Goal: Transaction & Acquisition: Purchase product/service

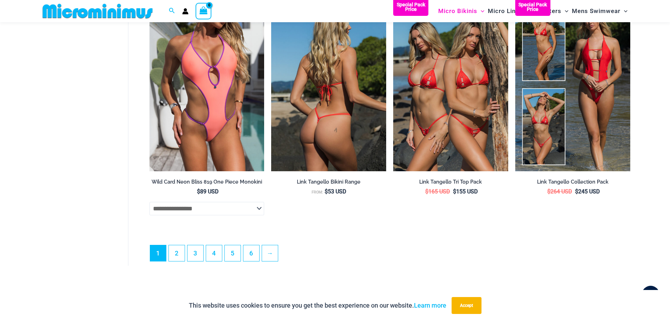
scroll to position [2000, 0]
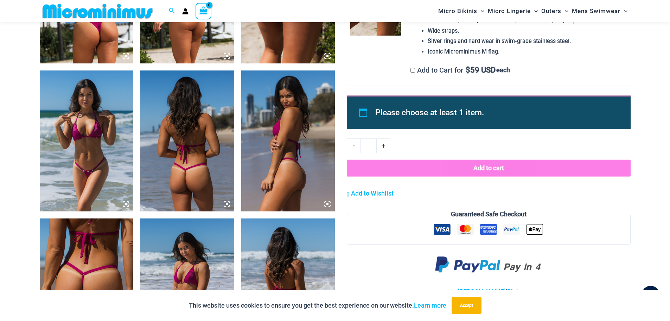
scroll to position [698, 0]
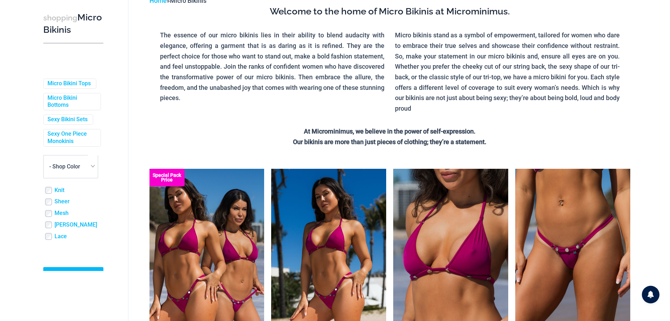
scroll to position [99, 0]
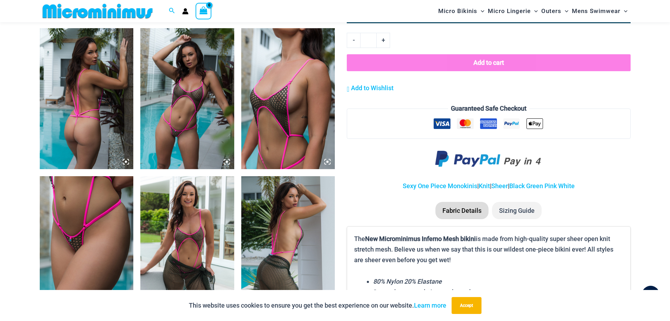
scroll to position [451, 0]
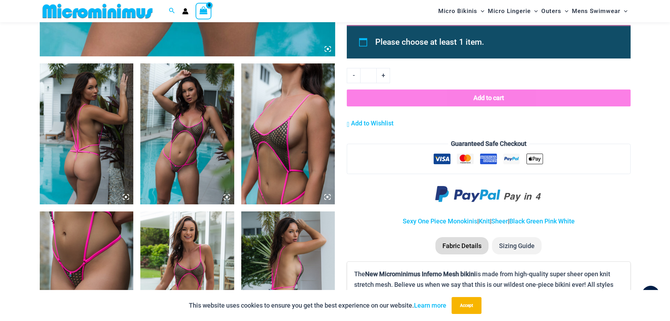
click at [204, 174] on img at bounding box center [187, 133] width 94 height 141
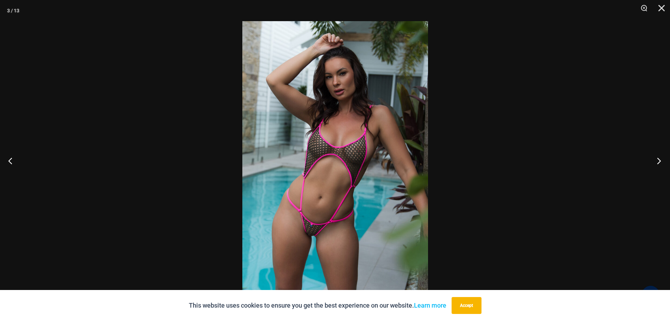
click at [659, 162] on button "Next" at bounding box center [657, 160] width 26 height 35
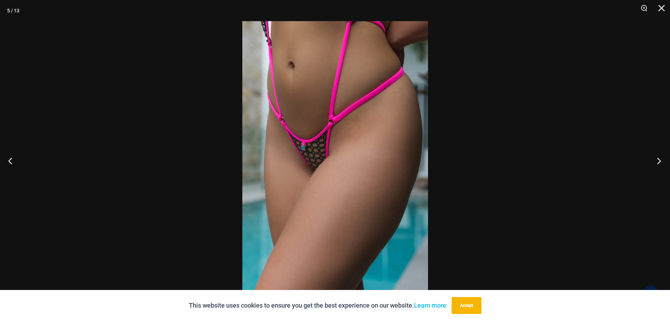
click at [659, 162] on button "Next" at bounding box center [657, 160] width 26 height 35
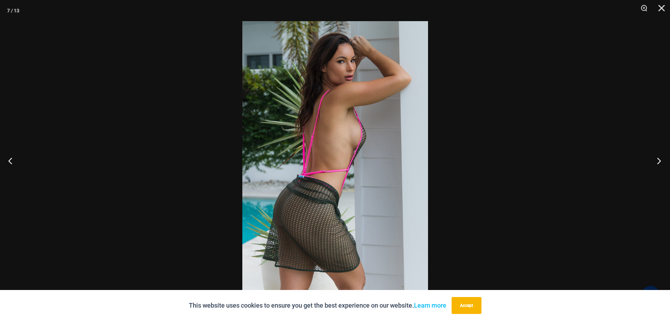
click at [659, 162] on button "Next" at bounding box center [657, 160] width 26 height 35
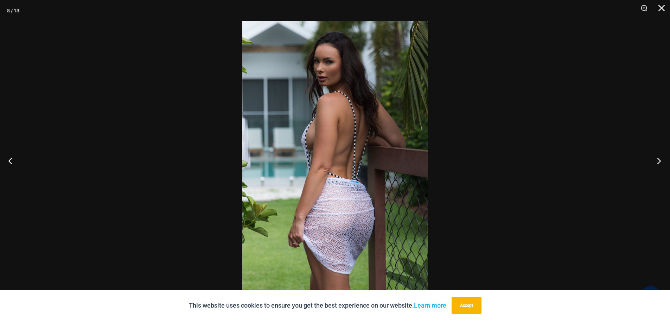
click at [659, 162] on button "Next" at bounding box center [657, 160] width 26 height 35
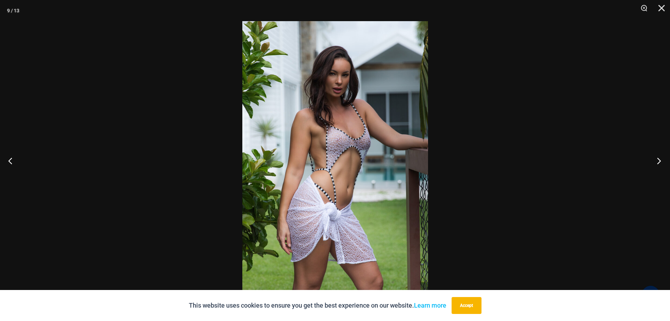
click at [659, 162] on button "Next" at bounding box center [657, 160] width 26 height 35
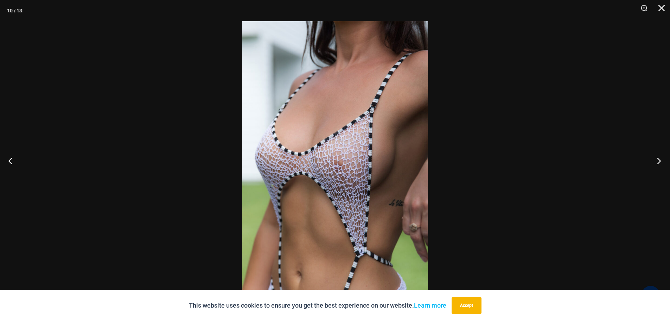
click at [659, 162] on button "Next" at bounding box center [657, 160] width 26 height 35
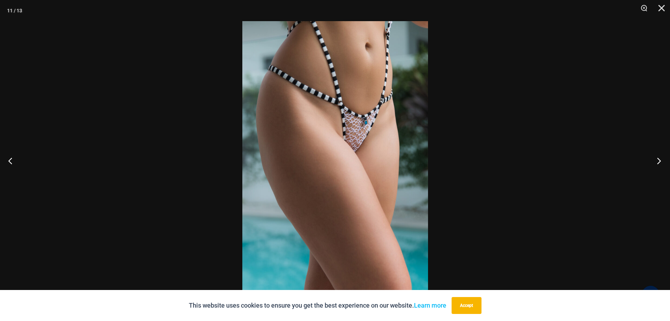
click at [659, 162] on button "Next" at bounding box center [657, 160] width 26 height 35
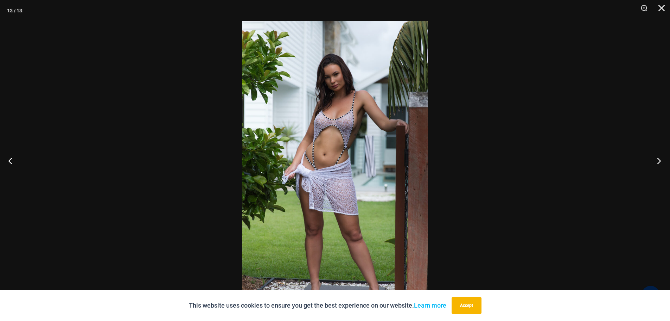
click at [659, 162] on button "Next" at bounding box center [657, 160] width 26 height 35
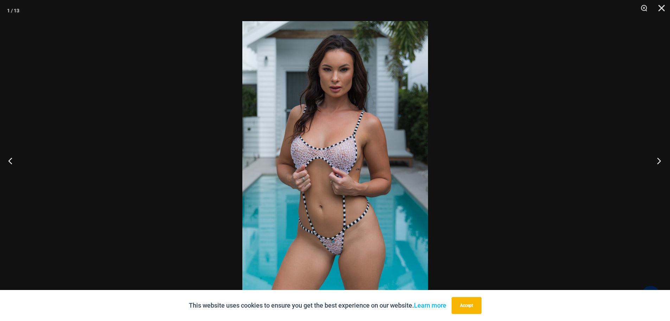
click at [659, 162] on button "Next" at bounding box center [657, 160] width 26 height 35
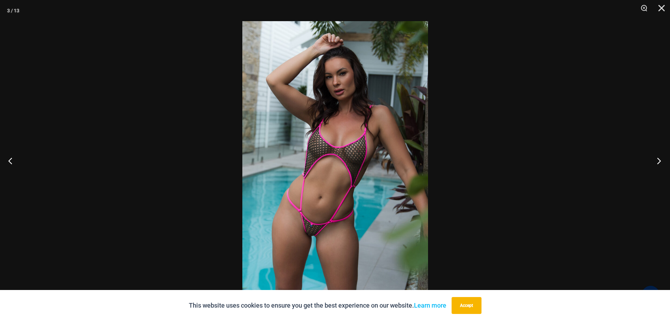
click at [659, 162] on button "Next" at bounding box center [657, 160] width 26 height 35
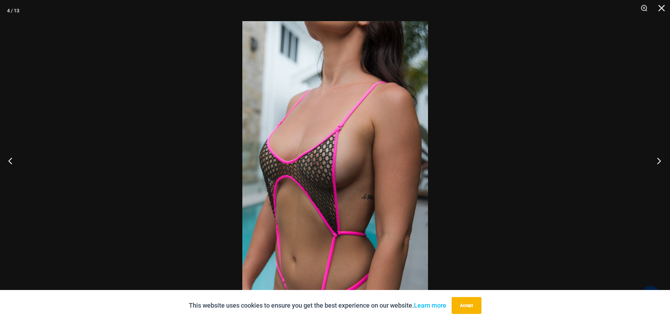
click at [659, 162] on button "Next" at bounding box center [657, 160] width 26 height 35
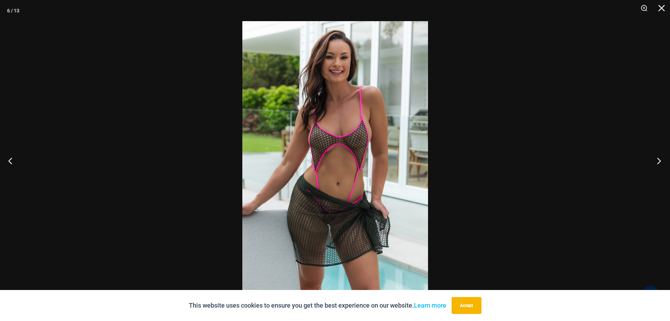
click at [659, 162] on button "Next" at bounding box center [657, 160] width 26 height 35
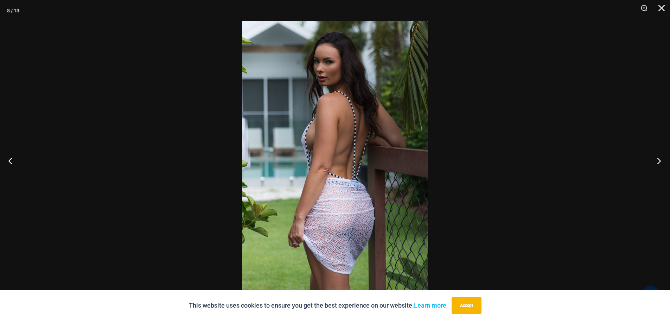
click at [659, 162] on button "Next" at bounding box center [657, 160] width 26 height 35
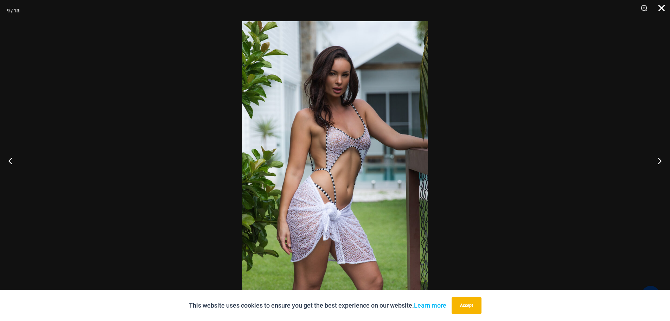
click at [663, 11] on button "Close" at bounding box center [660, 10] width 18 height 21
